Goal: Task Accomplishment & Management: Use online tool/utility

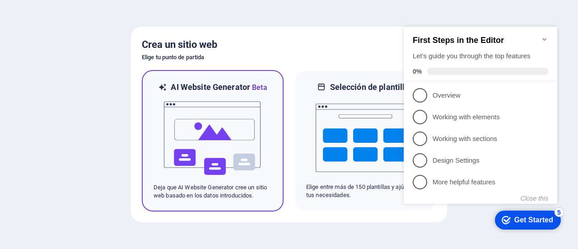
click at [208, 136] on img at bounding box center [212, 138] width 99 height 90
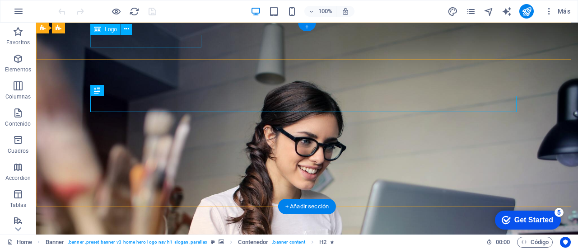
click at [182, 235] on div "SEO [GEOGRAPHIC_DATA] Hosting" at bounding box center [307, 241] width 426 height 13
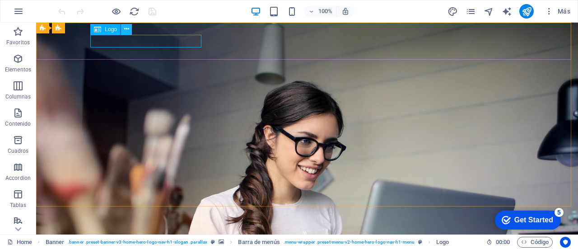
click at [123, 31] on button at bounding box center [126, 29] width 11 height 11
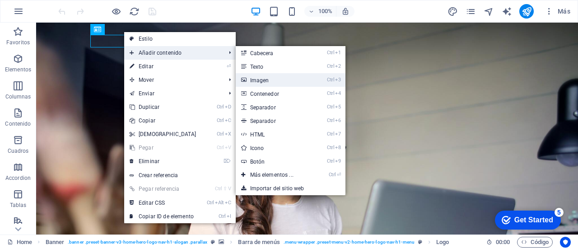
click at [276, 80] on link "Ctrl 3 Imagen" at bounding box center [274, 80] width 76 height 14
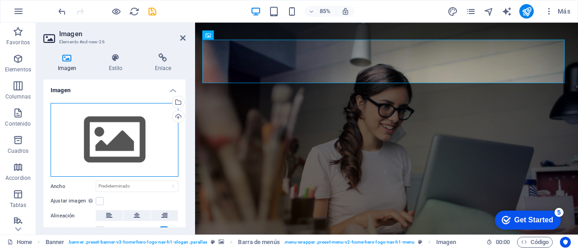
click at [127, 134] on div "Arrastra archivos aquí, haz clic para escoger archivos o selecciona archivos de…" at bounding box center [115, 140] width 128 height 74
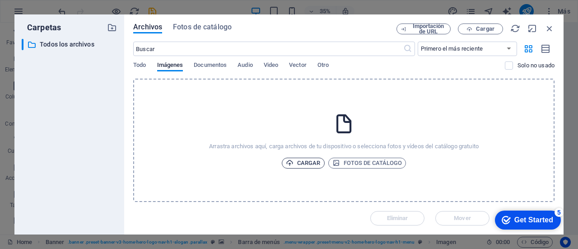
click at [310, 160] on span "Cargar" at bounding box center [303, 163] width 35 height 11
click at [312, 160] on span "Cargar" at bounding box center [303, 163] width 35 height 11
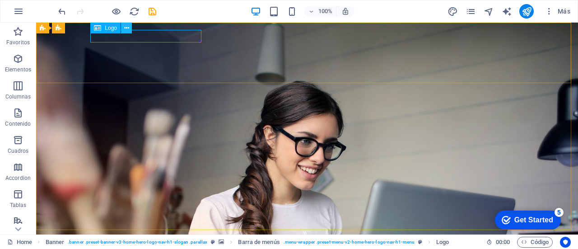
click at [128, 231] on icon at bounding box center [271, 238] width 426 height 14
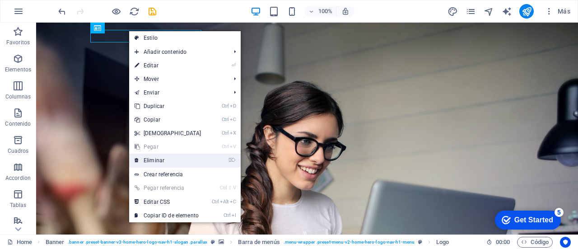
click at [182, 158] on link "⌦ Eliminar" at bounding box center [168, 161] width 78 height 14
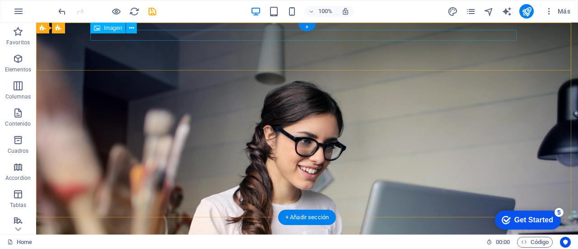
click at [133, 238] on figure at bounding box center [307, 245] width 426 height 14
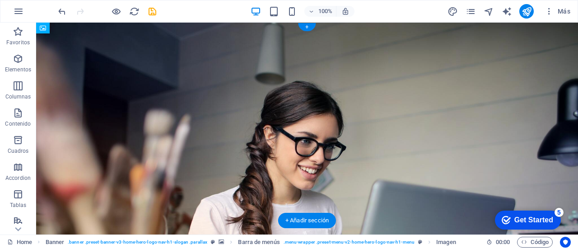
drag, startPoint x: 133, startPoint y: 37, endPoint x: 132, endPoint y: 62, distance: 25.3
drag, startPoint x: 135, startPoint y: 51, endPoint x: 137, endPoint y: 58, distance: 7.6
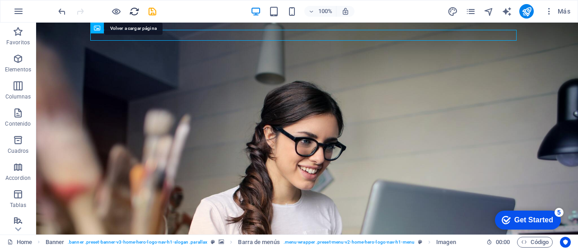
click at [136, 14] on icon "reload" at bounding box center [134, 11] width 10 height 10
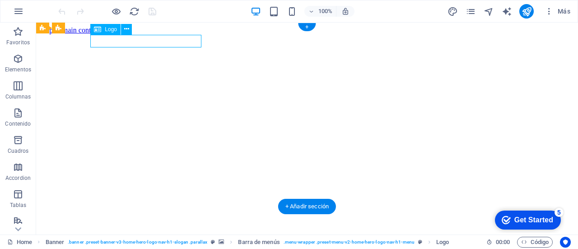
click at [156, 42] on div "Logo Banner Banner Barra de menús Menú + + Añadir sección" at bounding box center [307, 129] width 542 height 212
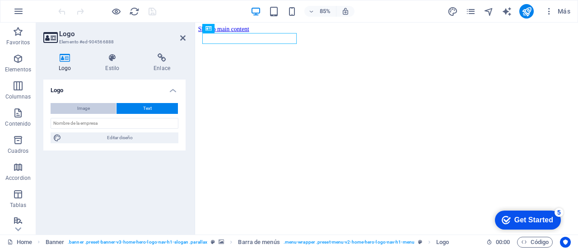
click at [88, 112] on span "Image" at bounding box center [83, 108] width 13 height 11
select select "DISABLED_OPTION_VALUE"
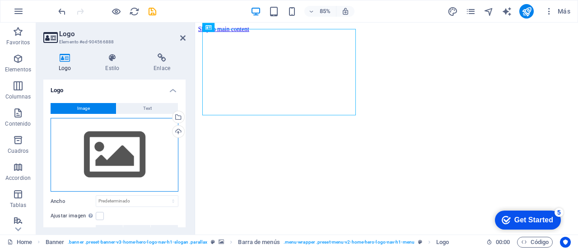
click at [108, 153] on div "Arrastra archivos aquí, haz clic para escoger archivos o selecciona archivos de…" at bounding box center [115, 155] width 128 height 74
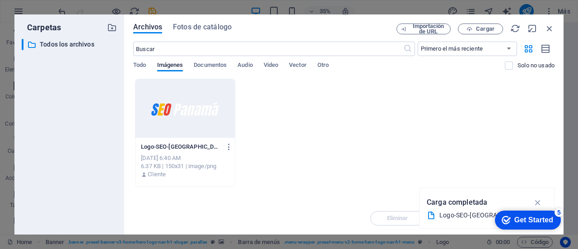
click at [205, 92] on div at bounding box center [185, 108] width 99 height 59
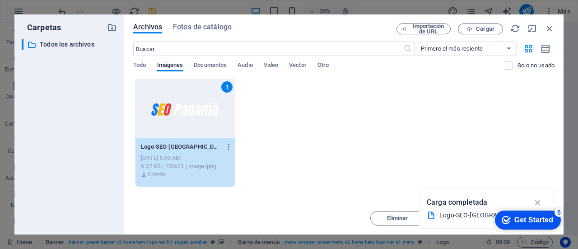
click at [538, 209] on div "checkmark Get Started 5 First Steps in the Editor Let's guide you through the t…" at bounding box center [526, 219] width 77 height 27
click at [538, 202] on icon "button" at bounding box center [538, 202] width 10 height 10
click at [526, 216] on div "Get Started" at bounding box center [533, 220] width 39 height 8
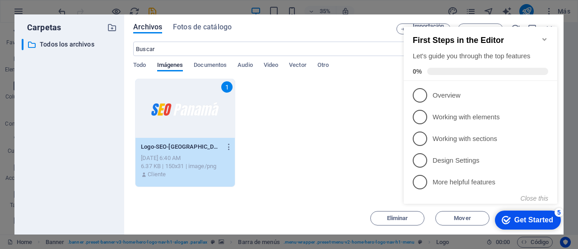
click at [295, 91] on div "1 Logo-SEO-Panama-Fondo-Oscuro-150x31-9zjvx3iT-27iaPU_DKzMRg.png Logo-SEO-Panam…" at bounding box center [343, 133] width 421 height 108
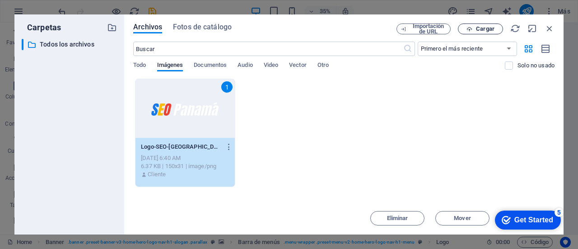
click at [477, 27] on span "Cargar" at bounding box center [485, 28] width 19 height 5
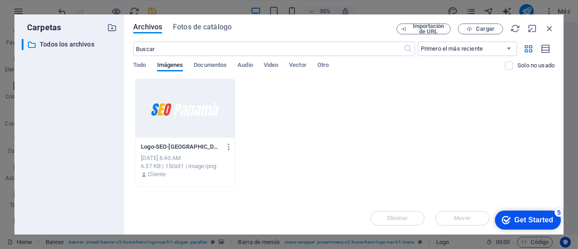
click at [209, 96] on div at bounding box center [185, 108] width 99 height 59
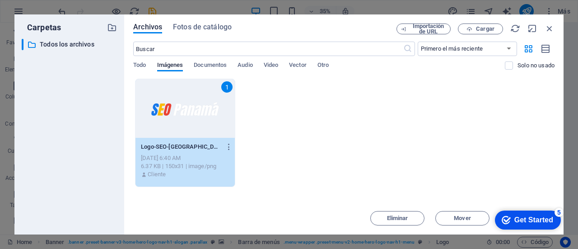
click at [209, 96] on div "1" at bounding box center [185, 108] width 99 height 59
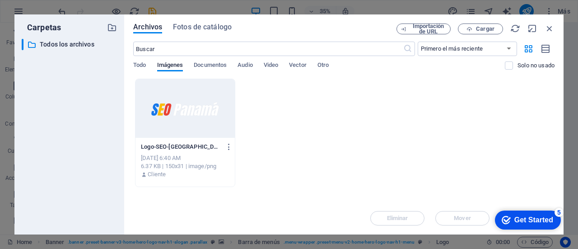
click at [209, 96] on div at bounding box center [185, 108] width 99 height 59
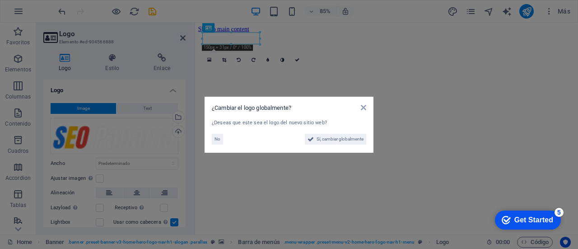
click at [347, 69] on aside "¿Cambiar el logo globalmente? ¿Deseas que este sea el logo del nuevo sitio web?…" at bounding box center [289, 124] width 578 height 249
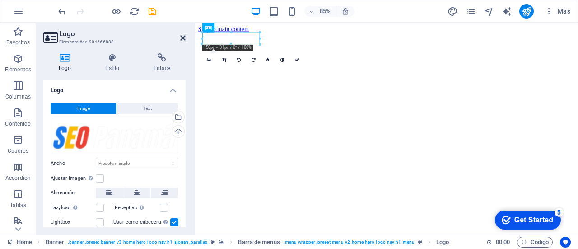
click at [184, 39] on icon at bounding box center [182, 37] width 5 height 7
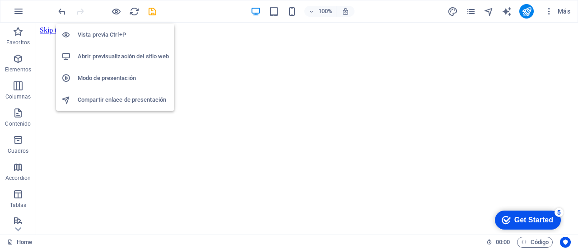
click at [117, 38] on h6 "Vista previa Ctrl+P" at bounding box center [123, 34] width 91 height 11
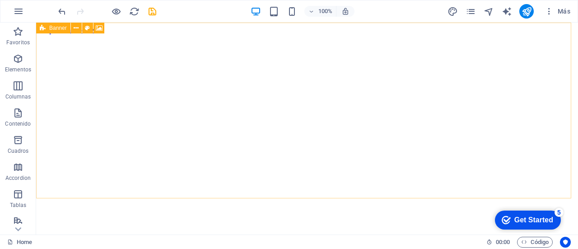
click at [42, 29] on icon at bounding box center [43, 28] width 6 height 11
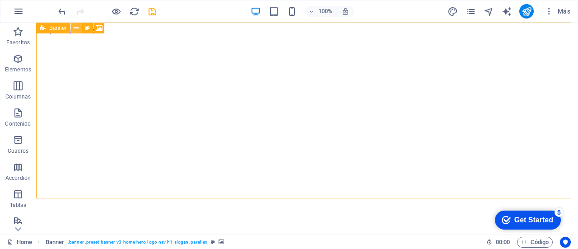
click at [75, 31] on icon at bounding box center [76, 27] width 5 height 9
click at [43, 28] on icon at bounding box center [43, 28] width 6 height 11
click at [44, 26] on icon at bounding box center [43, 28] width 6 height 11
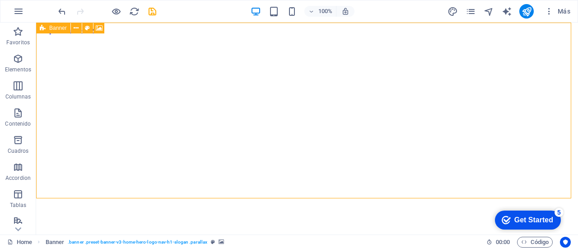
select select "vh"
select select "header"
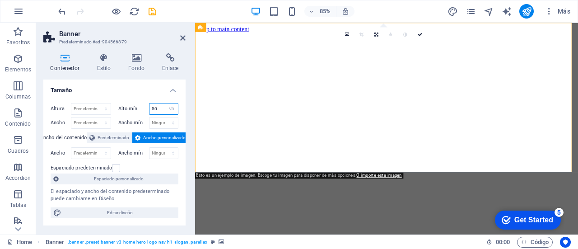
drag, startPoint x: 155, startPoint y: 109, endPoint x: 148, endPoint y: 109, distance: 6.8
click at [150, 109] on input "50" at bounding box center [164, 108] width 29 height 11
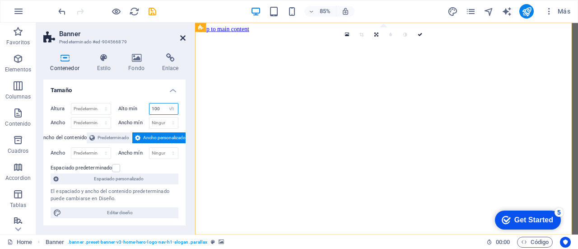
type input "100"
click at [184, 39] on icon at bounding box center [182, 37] width 5 height 7
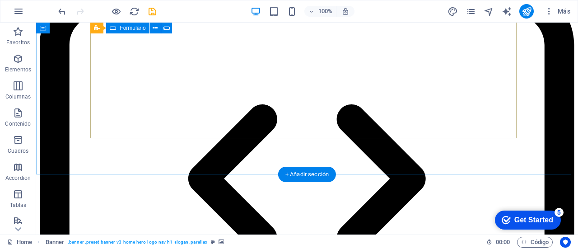
scroll to position [1486, 0]
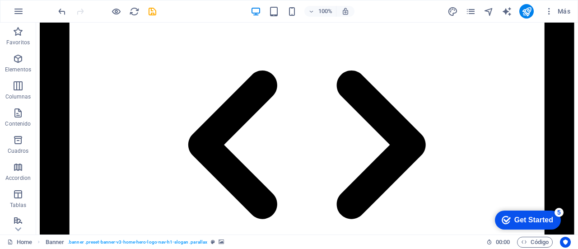
click at [514, 221] on div "Get Started" at bounding box center [533, 220] width 39 height 8
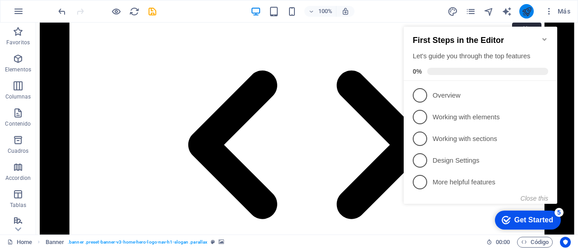
click at [0, 0] on icon "publish" at bounding box center [0, 0] width 0 height 0
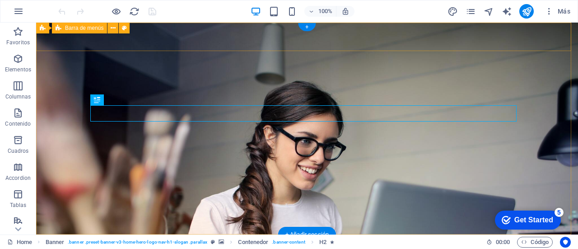
click at [375, 234] on div at bounding box center [307, 248] width 542 height 28
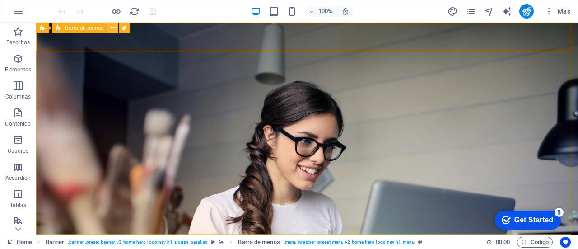
click at [112, 25] on icon at bounding box center [113, 27] width 5 height 9
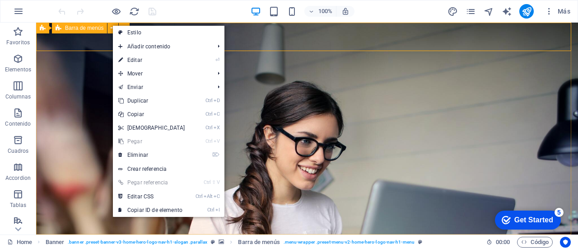
click at [84, 25] on span "Barra de menús" at bounding box center [84, 27] width 38 height 5
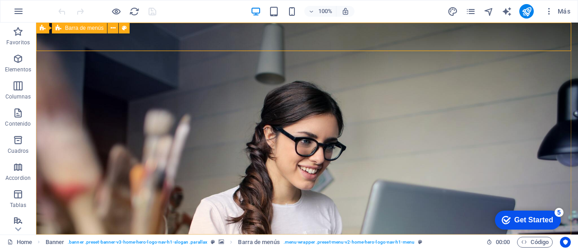
click at [84, 25] on span "Barra de menús" at bounding box center [84, 27] width 38 height 5
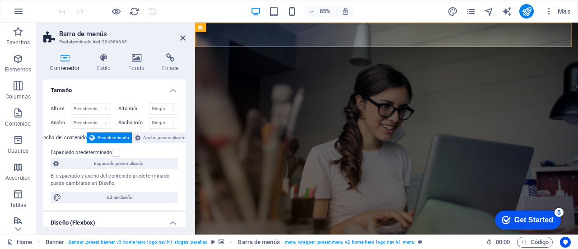
click at [136, 52] on div "Contenedor Estilo Fondo Enlace Tamaño Altura Predeterminado px rem % vh vw Alto…" at bounding box center [114, 140] width 157 height 188
click at [138, 60] on icon at bounding box center [137, 57] width 30 height 9
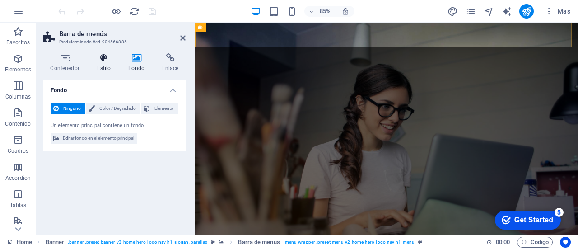
click at [108, 66] on h4 "Estilo" at bounding box center [106, 62] width 32 height 19
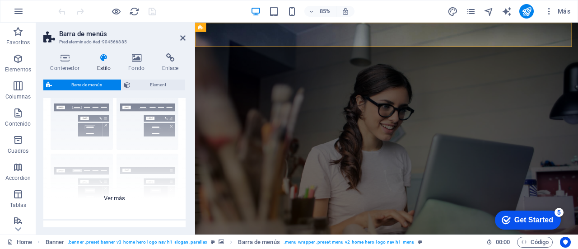
scroll to position [33, 0]
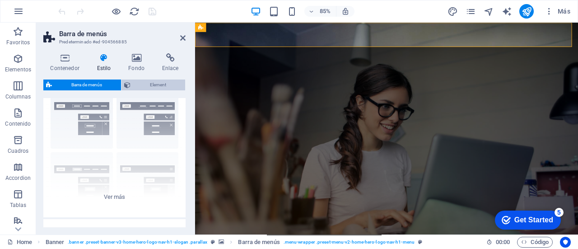
click at [155, 84] on span "Element" at bounding box center [157, 85] width 49 height 11
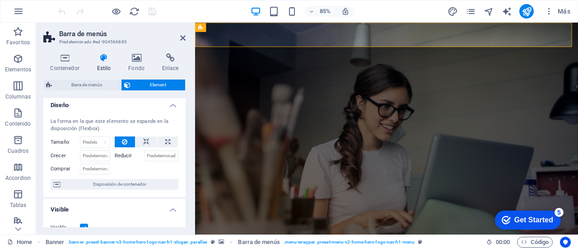
scroll to position [0, 0]
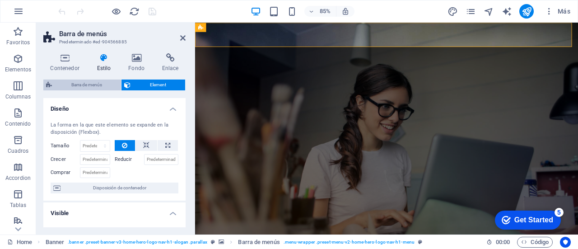
click at [82, 83] on span "Barra de menús" at bounding box center [87, 85] width 64 height 11
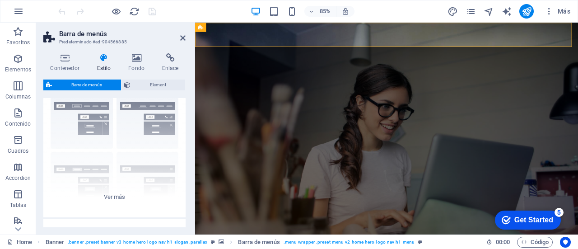
click at [135, 77] on div "Contenedor Estilo Fondo Enlace Tamaño Altura Predeterminado px rem % vh vw Alto…" at bounding box center [114, 140] width 142 height 174
click at [136, 70] on h4 "Fondo" at bounding box center [139, 62] width 34 height 19
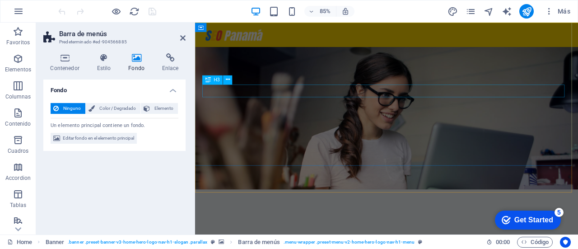
scroll to position [55, 0]
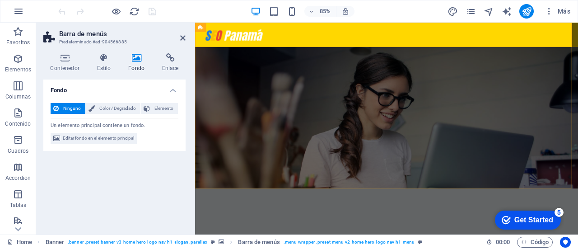
click at [284, 41] on div at bounding box center [420, 37] width 451 height 28
click at [174, 64] on h4 "Enlace" at bounding box center [170, 62] width 31 height 19
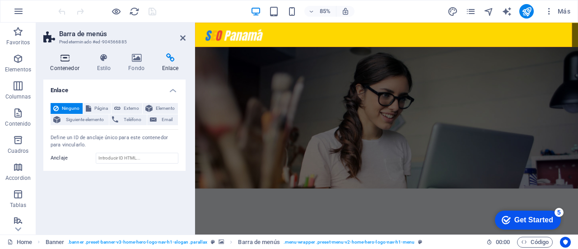
click at [69, 61] on icon at bounding box center [64, 57] width 43 height 9
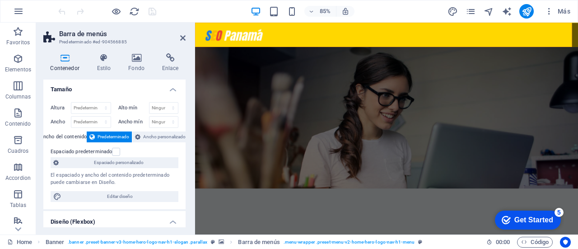
scroll to position [0, 0]
click at [105, 69] on h4 "Estilo" at bounding box center [106, 62] width 32 height 19
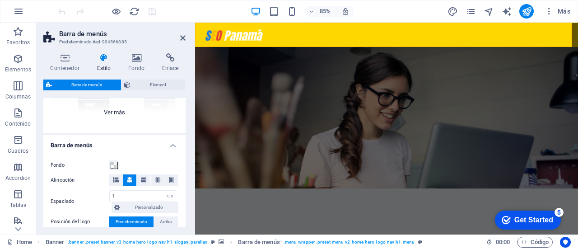
scroll to position [122, 0]
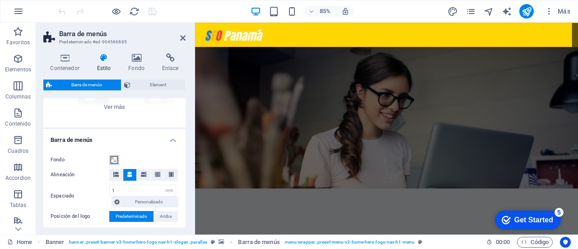
click at [116, 160] on span at bounding box center [114, 159] width 7 height 7
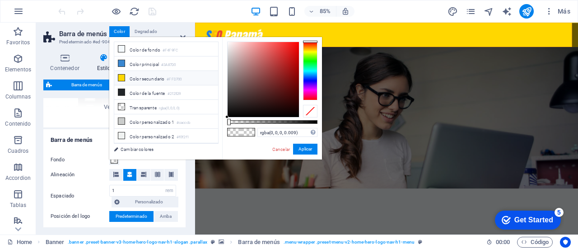
click at [122, 77] on icon at bounding box center [121, 78] width 6 height 6
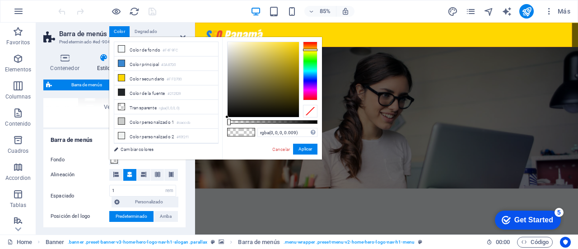
drag, startPoint x: 241, startPoint y: 101, endPoint x: 226, endPoint y: 130, distance: 32.3
click at [226, 130] on div "rgba(0, 0, 0, 0.009) Formatos soportados #0852ed rgb(8, 82, 237) rgba(8, 82, 23…" at bounding box center [272, 163] width 100 height 253
click at [296, 150] on button "Aplicar" at bounding box center [305, 149] width 24 height 11
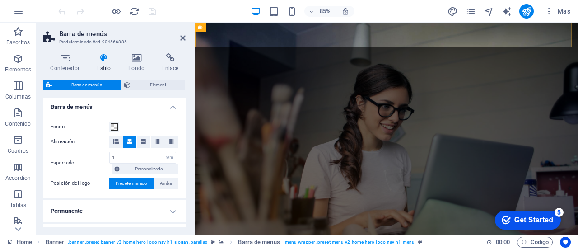
scroll to position [157, 0]
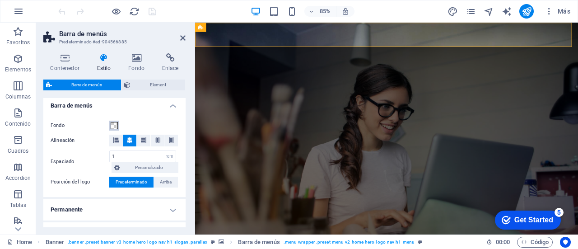
click at [113, 123] on span at bounding box center [114, 125] width 7 height 7
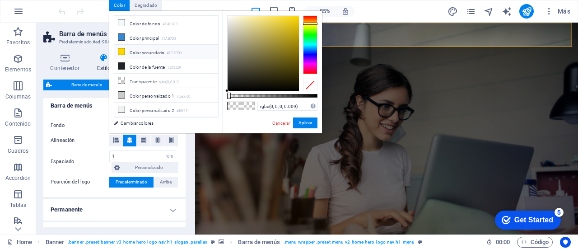
click at [136, 50] on li "Color secundario #FFD700" at bounding box center [166, 52] width 104 height 14
drag, startPoint x: 253, startPoint y: 70, endPoint x: 224, endPoint y: 95, distance: 38.1
click at [224, 95] on div "rgba(0, 0, 0, 0.009) Formatos soportados #0852ed rgb(8, 82, 237) rgba(8, 82, 23…" at bounding box center [272, 137] width 100 height 253
click at [305, 122] on button "Aplicar" at bounding box center [305, 122] width 24 height 11
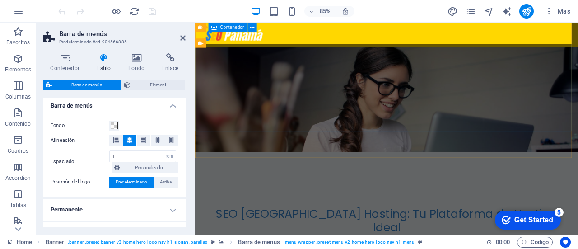
scroll to position [89, 0]
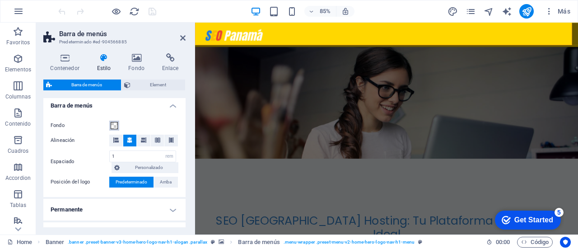
click at [115, 126] on span at bounding box center [114, 125] width 7 height 7
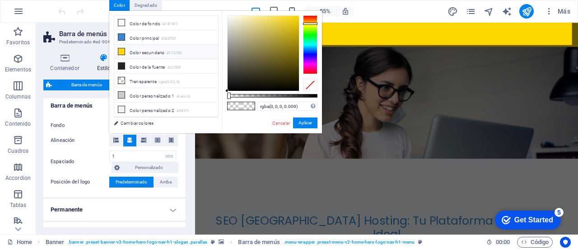
click at [145, 48] on li "Color secundario #FFD700" at bounding box center [166, 52] width 104 height 14
click at [296, 120] on button "Aplicar" at bounding box center [305, 122] width 24 height 11
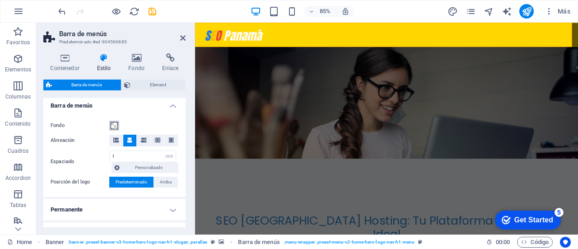
click at [117, 125] on span at bounding box center [114, 125] width 7 height 7
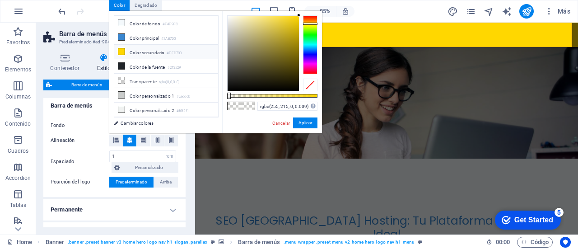
click at [158, 51] on li "Color secundario #FFD700" at bounding box center [166, 52] width 104 height 14
drag, startPoint x: 242, startPoint y: 61, endPoint x: 226, endPoint y: 96, distance: 38.4
click at [226, 96] on div "rgba(0, 0, 0, 0.009) Formatos soportados #0852ed rgb(8, 82, 237) rgba(8, 82, 23…" at bounding box center [272, 137] width 100 height 253
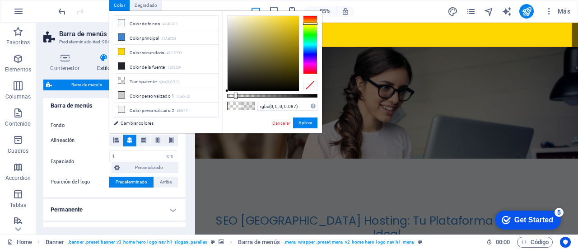
click at [235, 94] on div at bounding box center [272, 96] width 90 height 4
type input "rgba(0, 0, 0, 0)"
drag, startPoint x: 235, startPoint y: 94, endPoint x: 221, endPoint y: 97, distance: 13.9
click at [221, 97] on div "less Color de fondo #F4F9FC Color principal #3A87D0 Color secundario #FFD700 Co…" at bounding box center [215, 72] width 213 height 122
click at [139, 122] on link "Cambiar colores" at bounding box center [161, 122] width 105 height 11
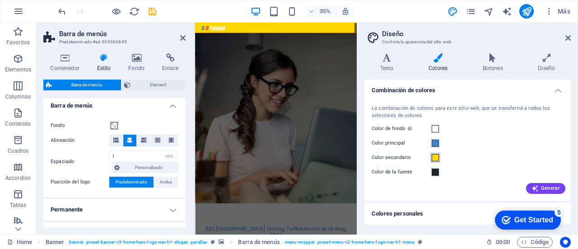
click at [432, 158] on span at bounding box center [435, 157] width 7 height 7
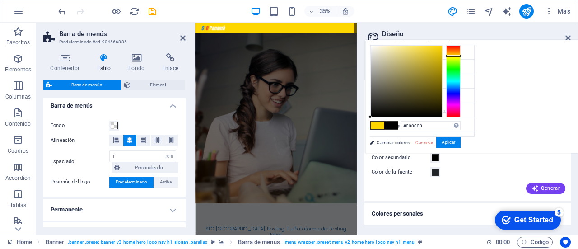
drag, startPoint x: 519, startPoint y: 101, endPoint x: 482, endPoint y: 123, distance: 42.9
click at [465, 123] on div "#000000 Formatos soportados #0852ed rgb(8, 82, 237) rgba(8, 82, 237, 90%) hsv(2…" at bounding box center [415, 162] width 100 height 243
click at [461, 145] on button "Aplicar" at bounding box center [448, 142] width 24 height 11
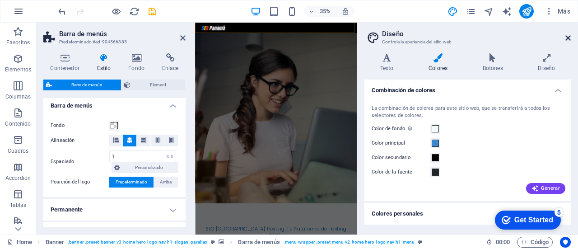
click at [567, 38] on icon at bounding box center [568, 37] width 5 height 7
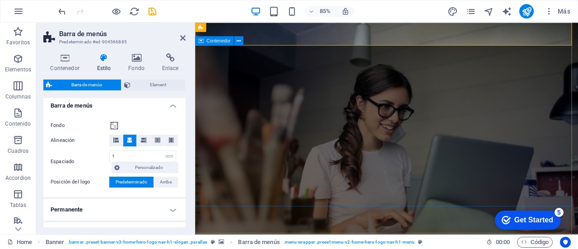
scroll to position [0, 0]
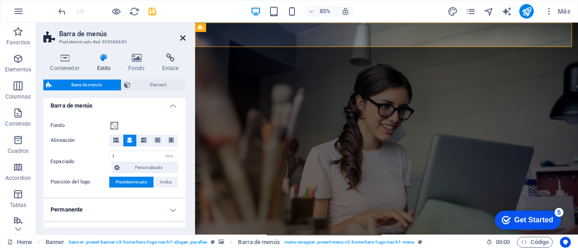
click at [185, 37] on icon at bounding box center [182, 37] width 5 height 7
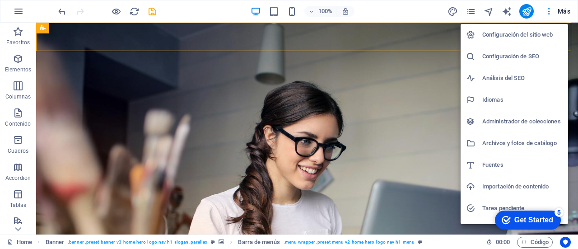
click at [426, 8] on div at bounding box center [289, 124] width 578 height 249
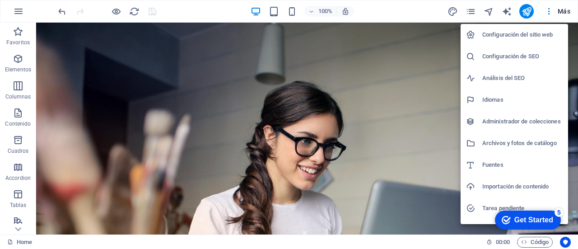
click at [527, 43] on li "Configuración del sitio web" at bounding box center [515, 35] width 108 height 22
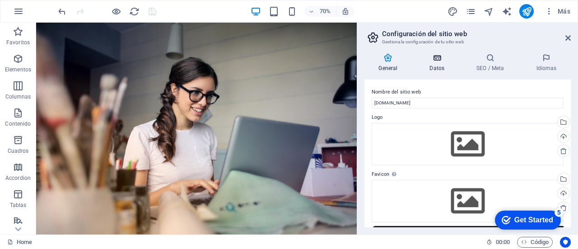
click at [438, 67] on h4 "Datos" at bounding box center [439, 62] width 47 height 19
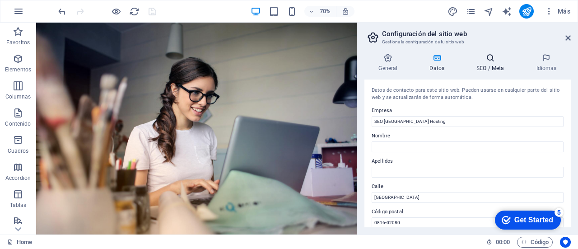
click at [496, 59] on icon at bounding box center [491, 57] width 56 height 9
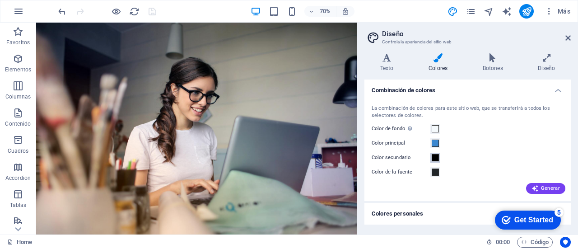
click at [436, 158] on span at bounding box center [435, 157] width 7 height 7
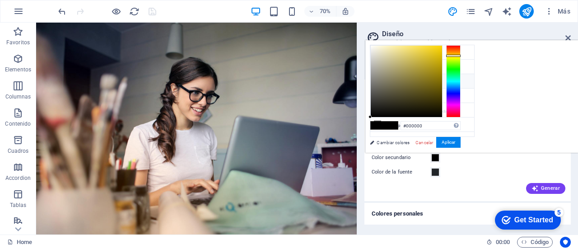
click at [428, 80] on small "#FFD700" at bounding box center [430, 83] width 15 height 6
type input "#ffd700"
click at [461, 142] on button "Aplicar" at bounding box center [448, 142] width 24 height 11
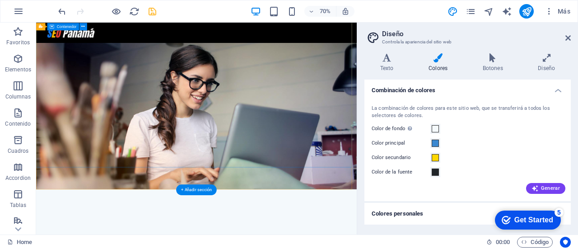
scroll to position [80, 0]
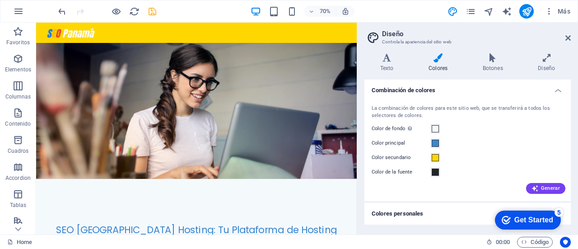
click at [424, 215] on h4 "Colores personales" at bounding box center [468, 214] width 206 height 22
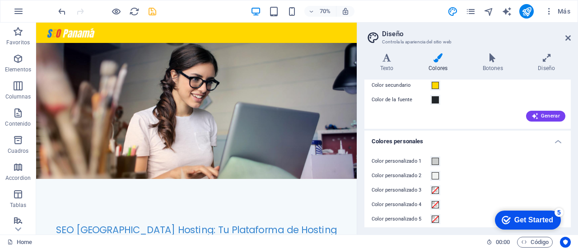
scroll to position [78, 0]
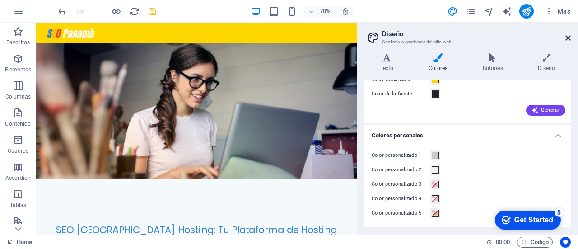
click at [567, 36] on icon at bounding box center [568, 37] width 5 height 7
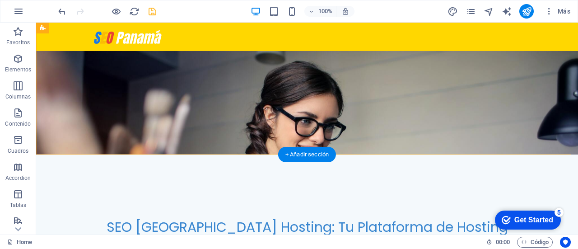
click at [58, 47] on div at bounding box center [307, 37] width 542 height 28
select select "rem"
select select "preset-menu-v2-home-hero-logo-nav-h1-menu"
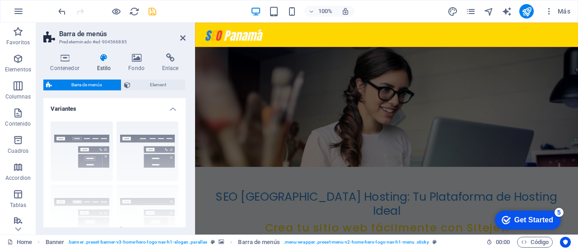
click at [58, 47] on div "Contenedor Estilo Fondo Enlace Tamaño Altura Predeterminado px rem % vh vw Alto…" at bounding box center [114, 140] width 157 height 188
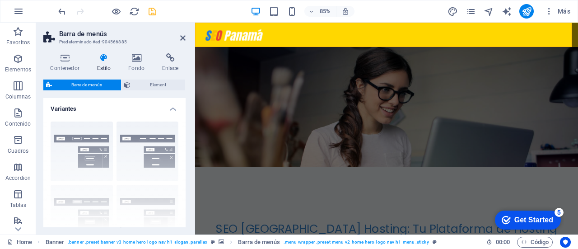
click at [89, 140] on div "Borde Centrado Predeterminado Fijo Loki Desencadenador Ancho XXL" at bounding box center [114, 182] width 142 height 136
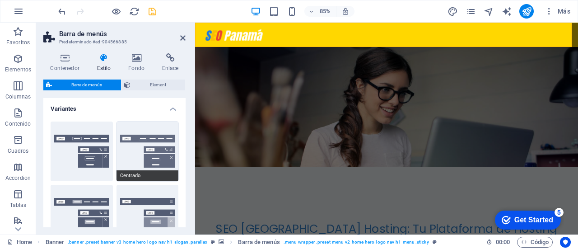
click at [136, 145] on button "Centrado" at bounding box center [148, 152] width 62 height 60
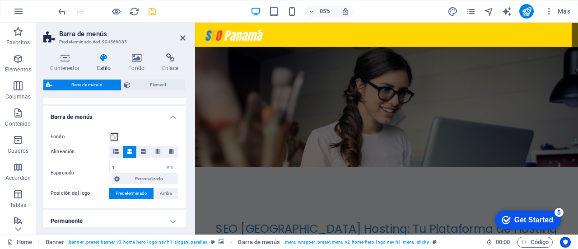
scroll to position [252, 0]
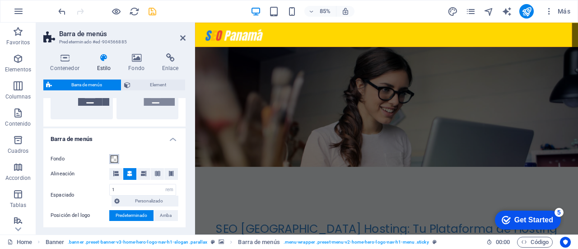
click at [113, 159] on span at bounding box center [114, 158] width 7 height 7
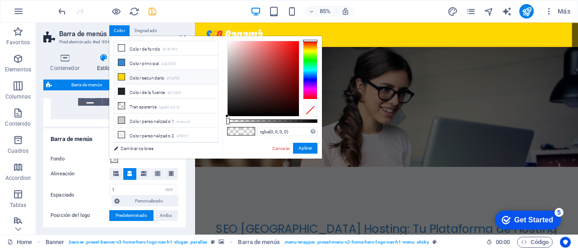
click at [156, 75] on li "Color secundario #ffd700" at bounding box center [166, 77] width 104 height 14
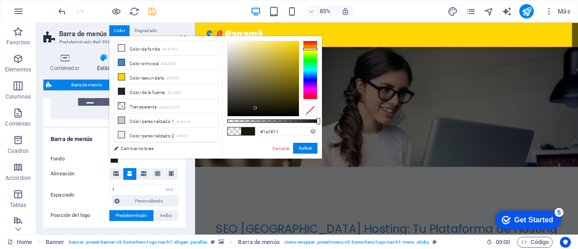
type input "#000000"
drag, startPoint x: 256, startPoint y: 108, endPoint x: 220, endPoint y: 126, distance: 40.0
click at [220, 126] on div "less Color de fondo #F4F9FC Color principal #3A87D0 Color secundario #ffd700 Co…" at bounding box center [215, 97] width 213 height 122
click at [302, 151] on button "Aplicar" at bounding box center [305, 148] width 24 height 11
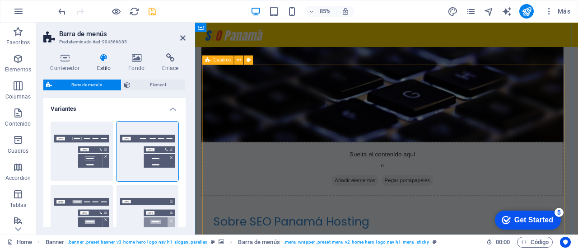
scroll to position [503, 0]
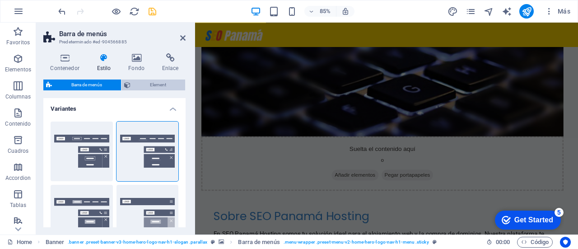
click at [144, 83] on span "Element" at bounding box center [157, 85] width 49 height 11
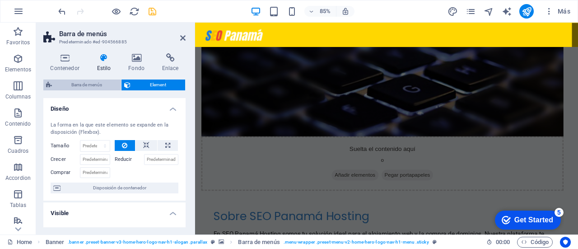
click at [101, 82] on span "Barra de menús" at bounding box center [87, 85] width 64 height 11
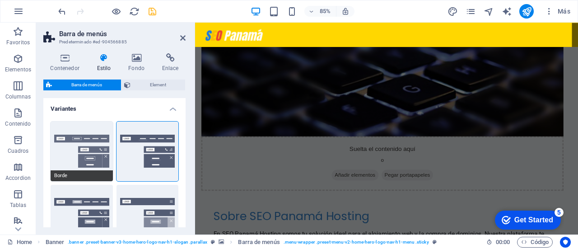
click at [99, 159] on button "Borde" at bounding box center [82, 152] width 62 height 60
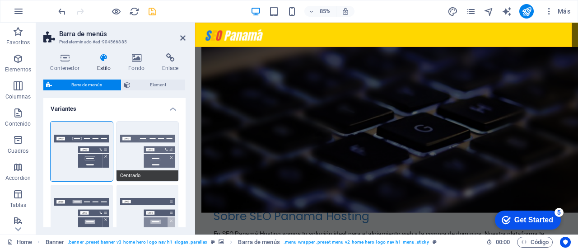
click at [148, 150] on button "Centrado" at bounding box center [148, 152] width 62 height 60
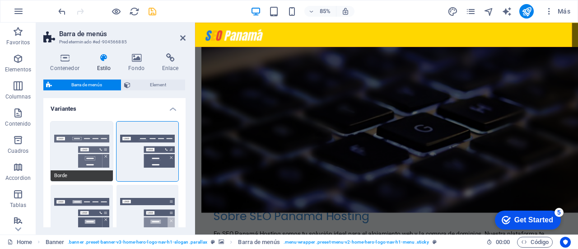
click at [93, 145] on button "Borde" at bounding box center [82, 152] width 62 height 60
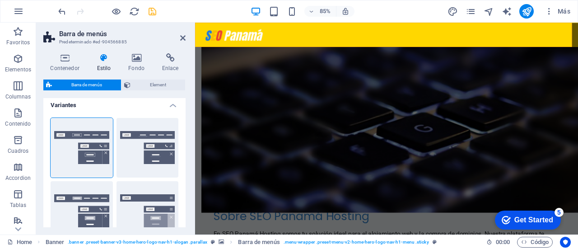
scroll to position [2, 0]
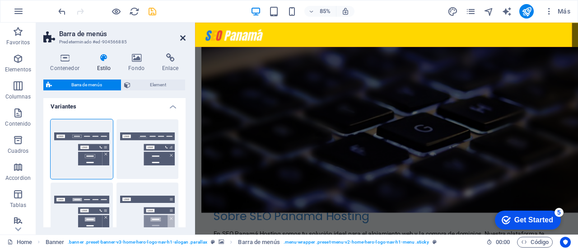
click at [181, 39] on icon at bounding box center [182, 37] width 5 height 7
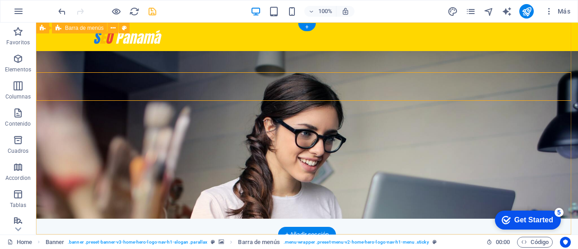
scroll to position [0, 0]
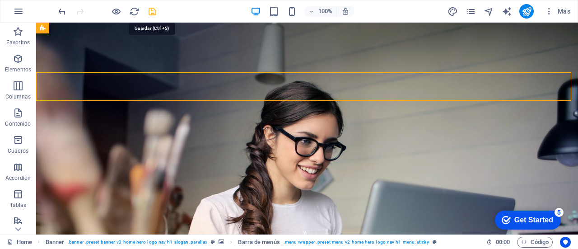
click at [150, 11] on icon "save" at bounding box center [152, 11] width 10 height 10
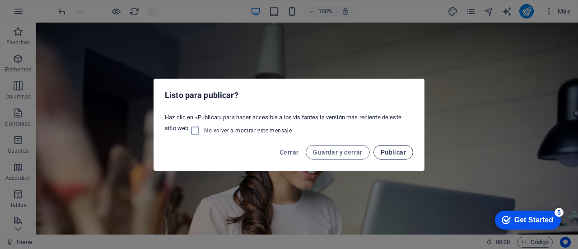
click at [397, 152] on span "Publicar" at bounding box center [393, 152] width 25 height 7
